Goal: Check status: Check status

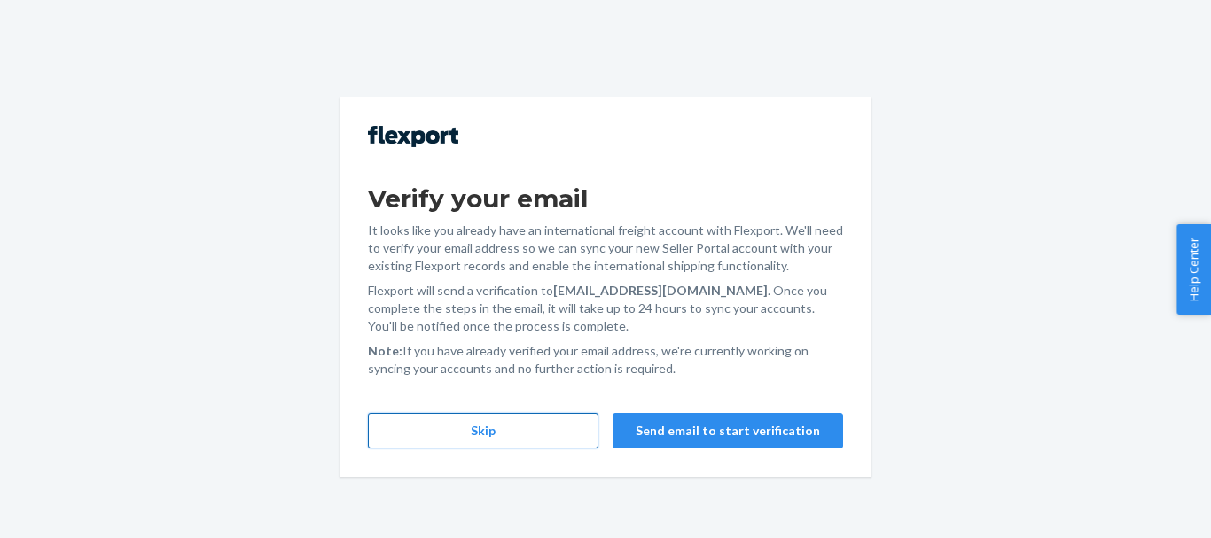
click at [492, 435] on button "Skip" at bounding box center [483, 430] width 230 height 35
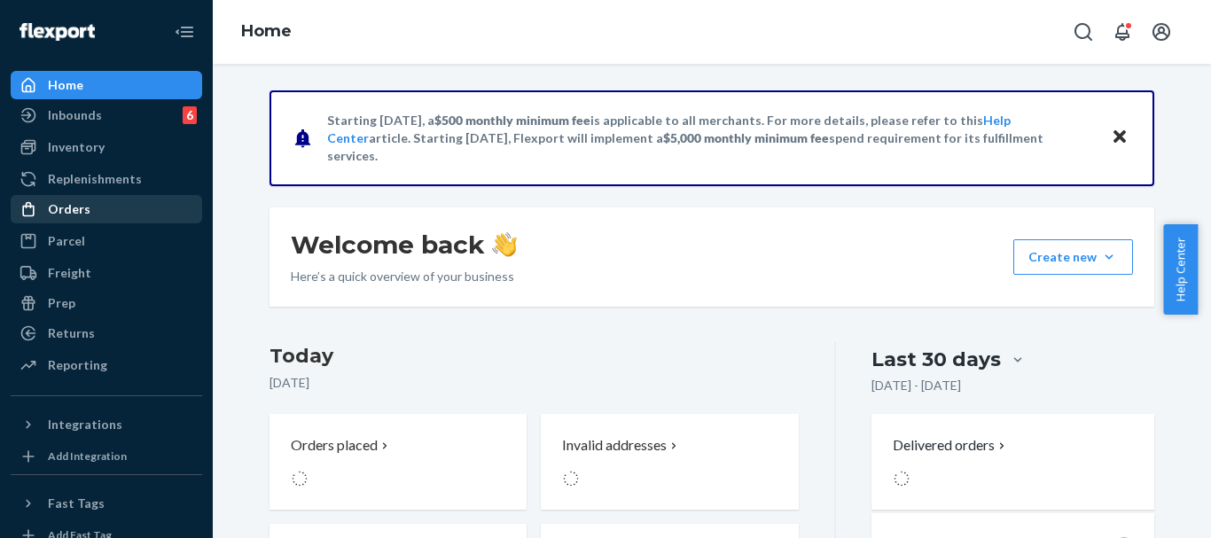
click at [100, 209] on div "Orders" at bounding box center [106, 209] width 188 height 25
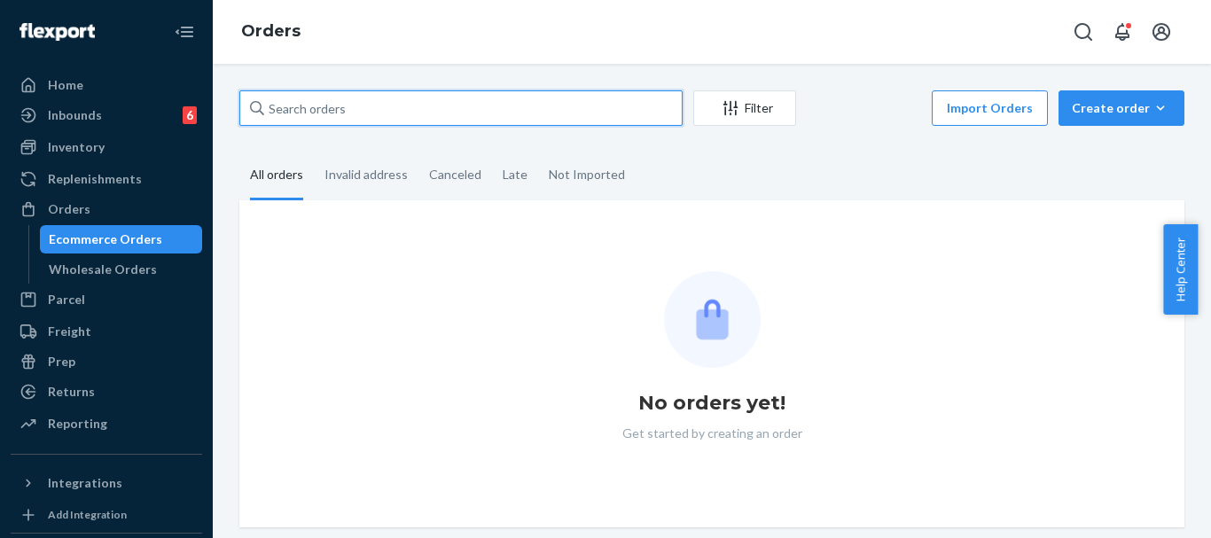
click at [358, 111] on input "text" at bounding box center [460, 107] width 443 height 35
paste input "US-8873473"
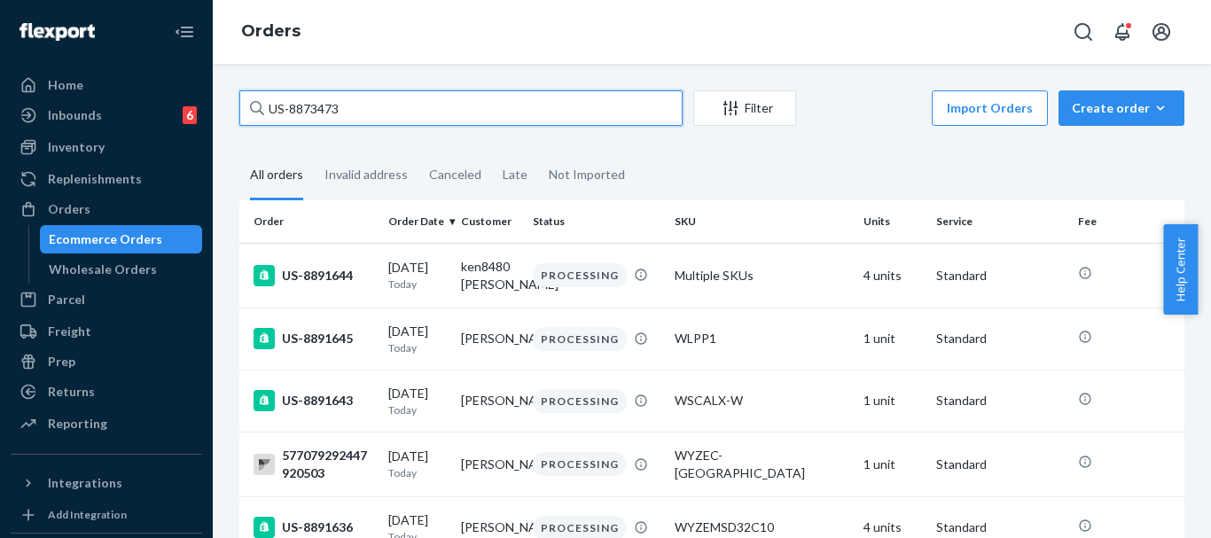
type input "US-8873473"
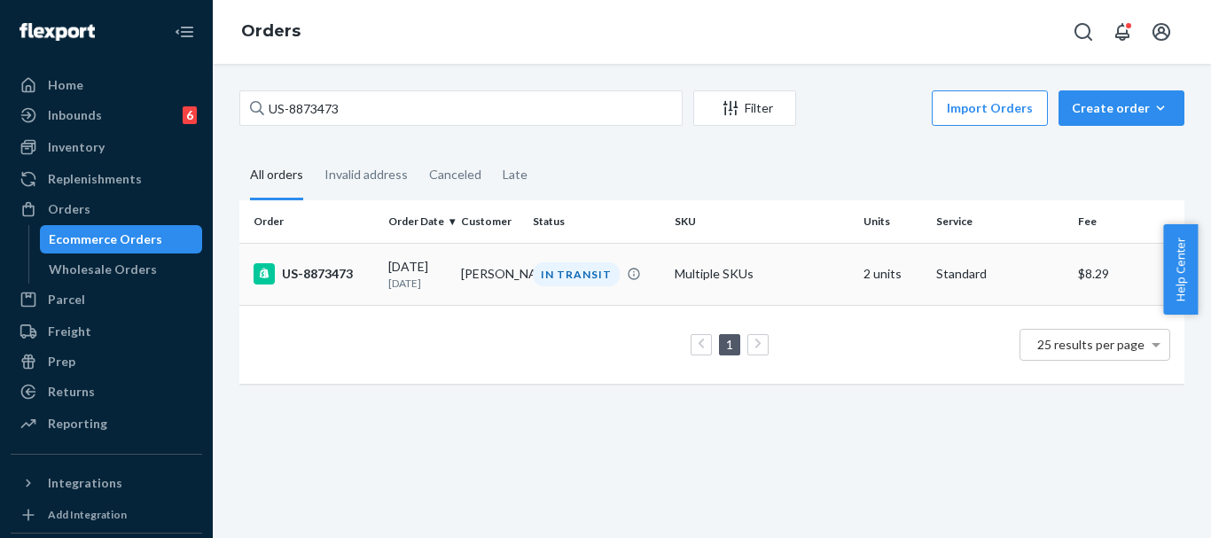
click at [323, 274] on div "US-8873473" at bounding box center [313, 273] width 121 height 21
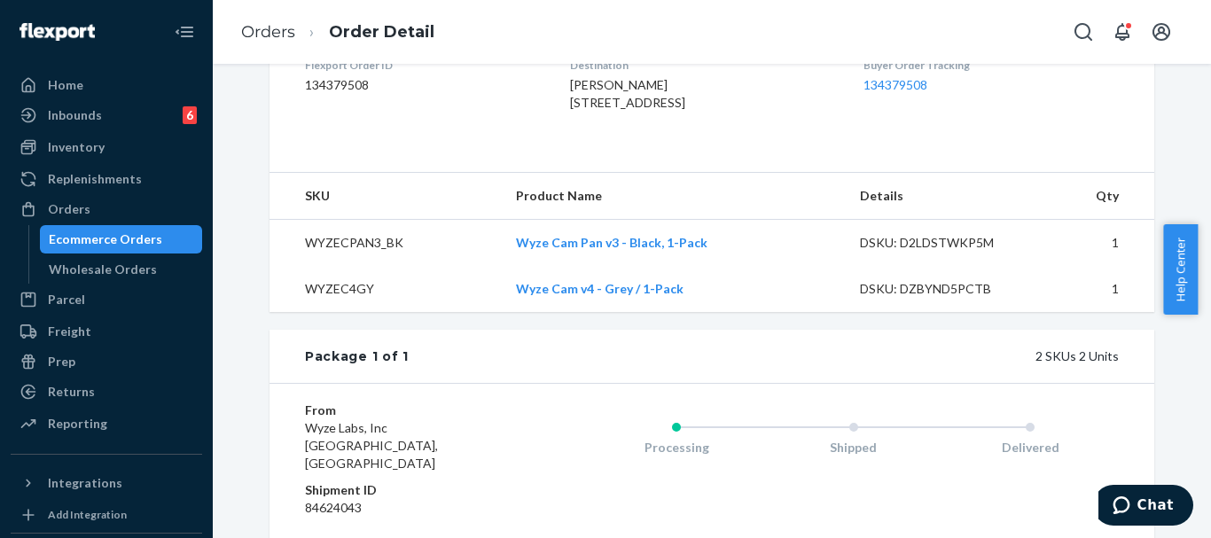
scroll to position [443, 0]
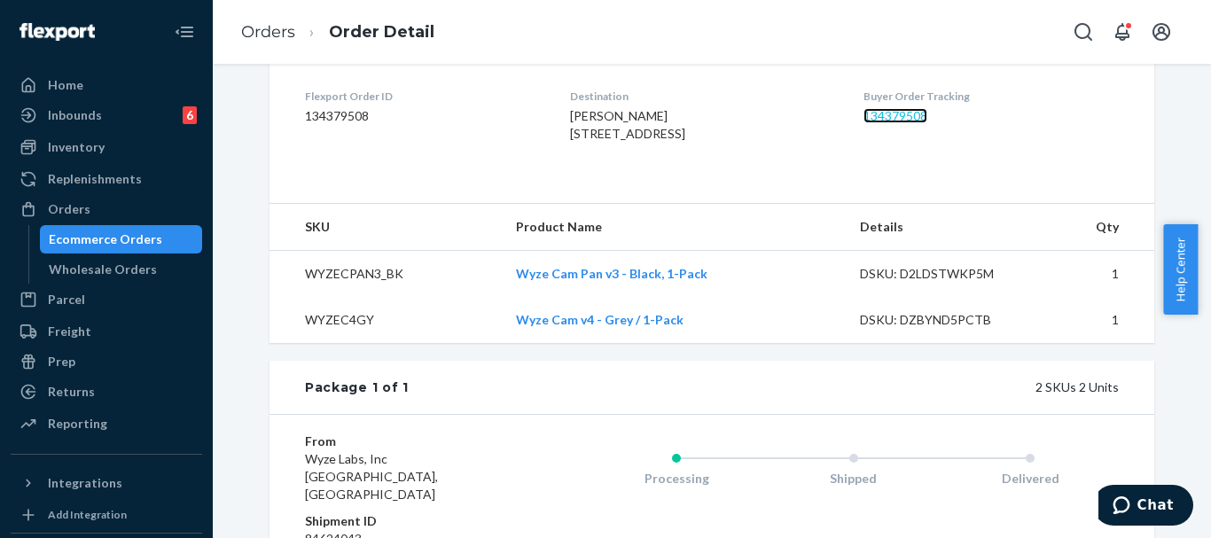
click at [927, 114] on link "134379508" at bounding box center [895, 115] width 64 height 15
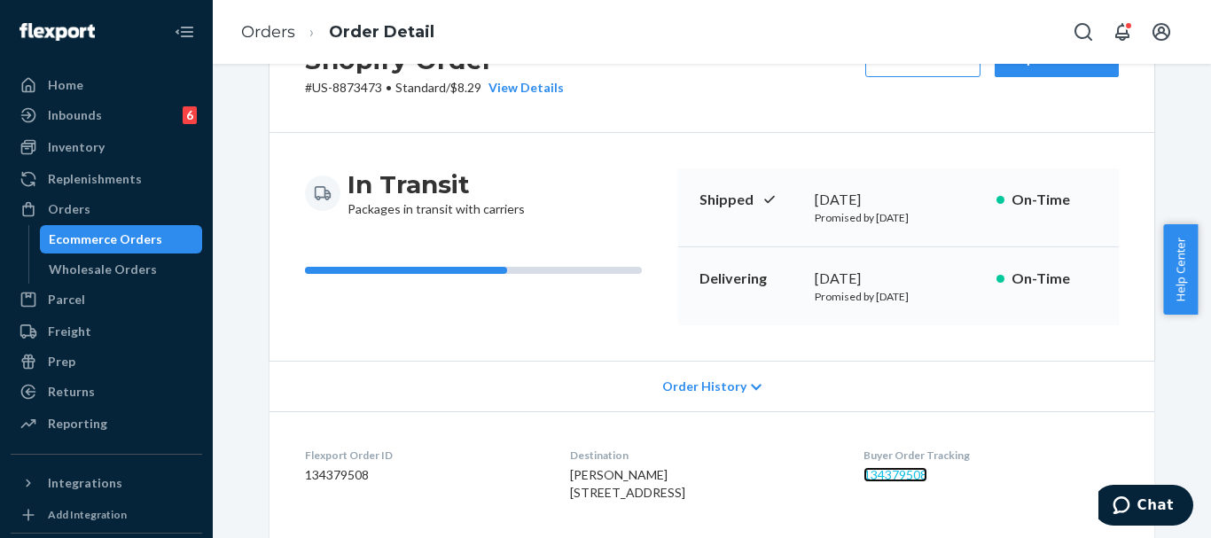
scroll to position [53, 0]
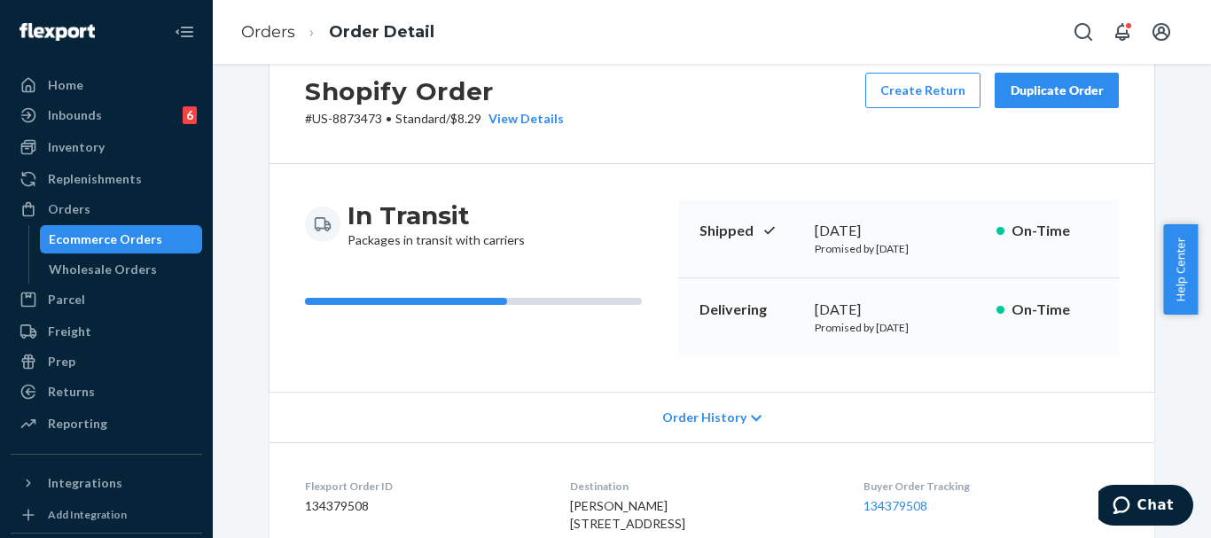
click at [721, 430] on div "Order History" at bounding box center [711, 417] width 885 height 51
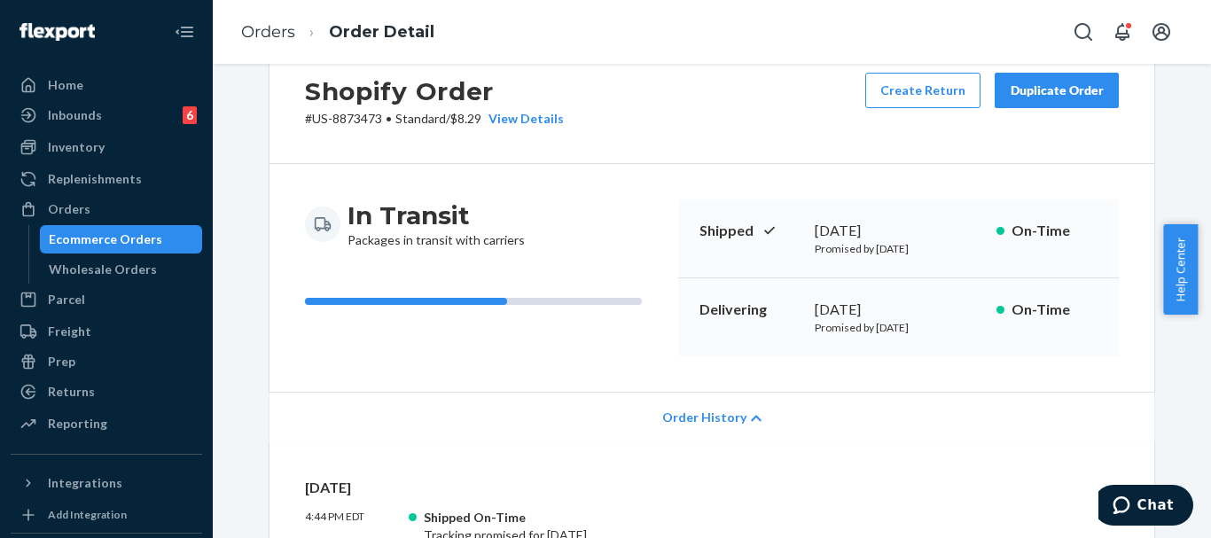
scroll to position [0, 0]
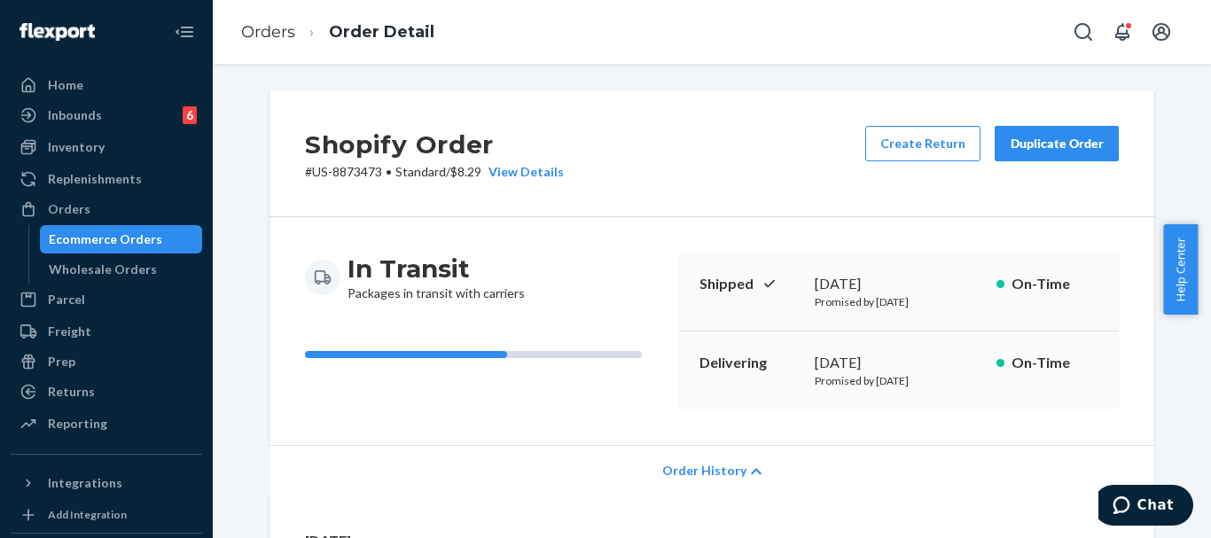
click at [789, 242] on div "In Transit Packages in transit with carriers Shipped [DATE] Promised by [DATE] …" at bounding box center [711, 331] width 885 height 228
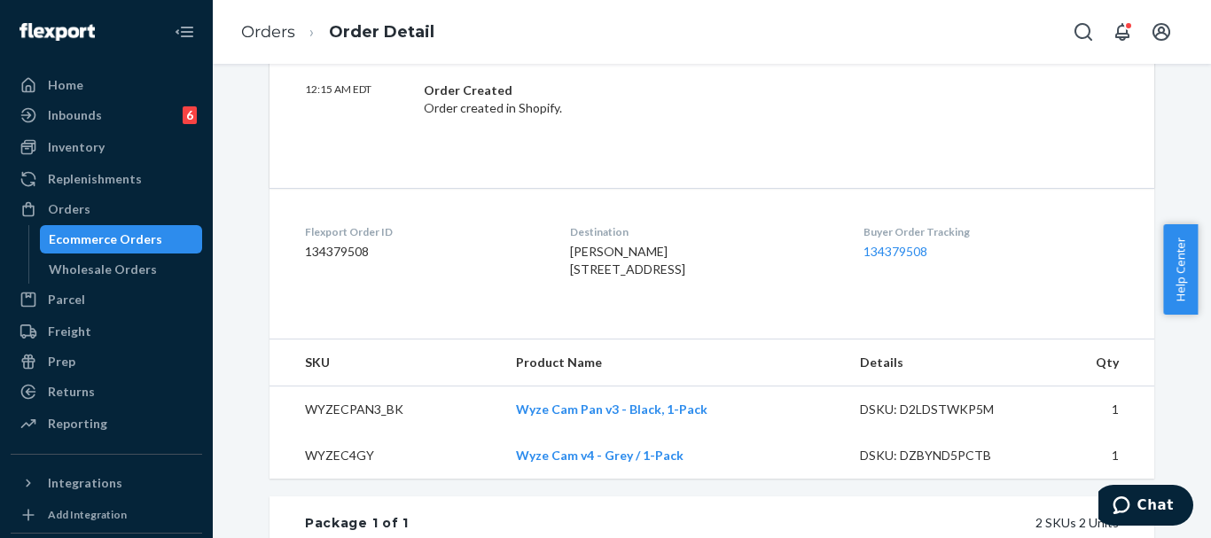
scroll to position [798, 0]
